Goal: Task Accomplishment & Management: Complete application form

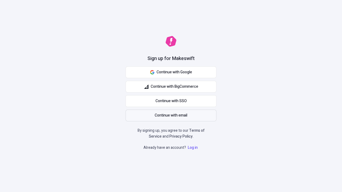
click at [171, 116] on span "Continue with email" at bounding box center [171, 116] width 33 height 6
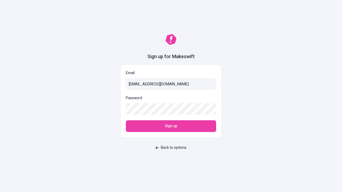
type input "[EMAIL_ADDRESS][DOMAIN_NAME]"
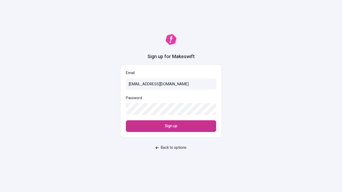
click at [171, 126] on span "Sign up" at bounding box center [171, 127] width 13 height 6
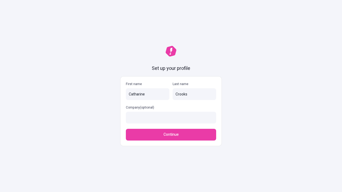
type input "Crooks"
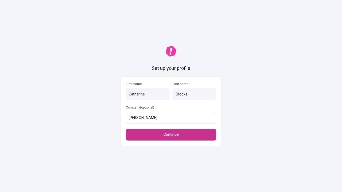
type input "Pfeffer - Bailey"
click at [171, 135] on span "Continue" at bounding box center [171, 135] width 15 height 6
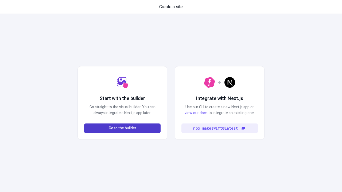
click at [122, 129] on span "Go to the builder" at bounding box center [123, 129] width 28 height 6
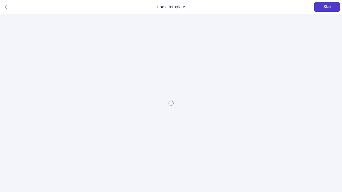
click at [327, 7] on span "Skip" at bounding box center [327, 7] width 7 height 6
